Goal: Task Accomplishment & Management: Use online tool/utility

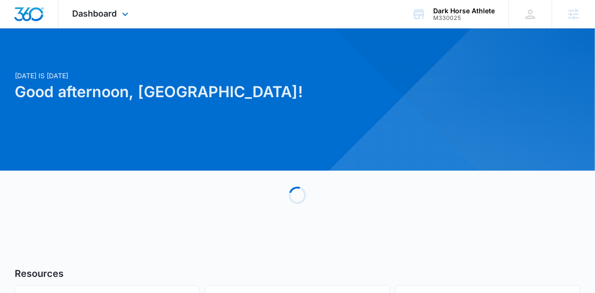
click at [115, 22] on div "Dashboard Apps Reputation Websites Forms CRM Email Social Shop Payments POS Con…" at bounding box center [101, 14] width 87 height 28
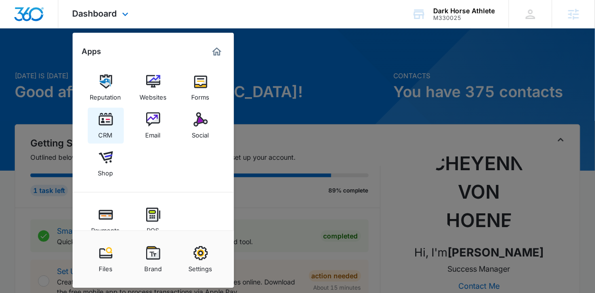
click at [113, 134] on link "CRM" at bounding box center [106, 126] width 36 height 36
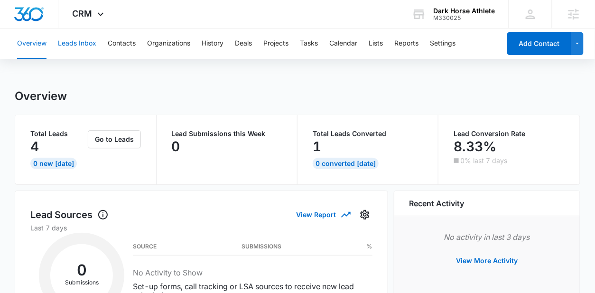
click at [81, 46] on button "Leads Inbox" at bounding box center [77, 43] width 38 height 30
